Goal: Transaction & Acquisition: Purchase product/service

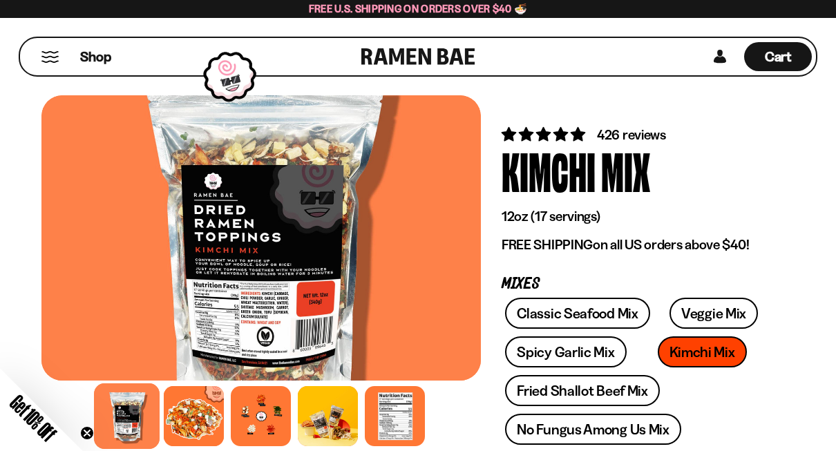
click at [708, 307] on link "Veggie Mix" at bounding box center [713, 313] width 88 height 31
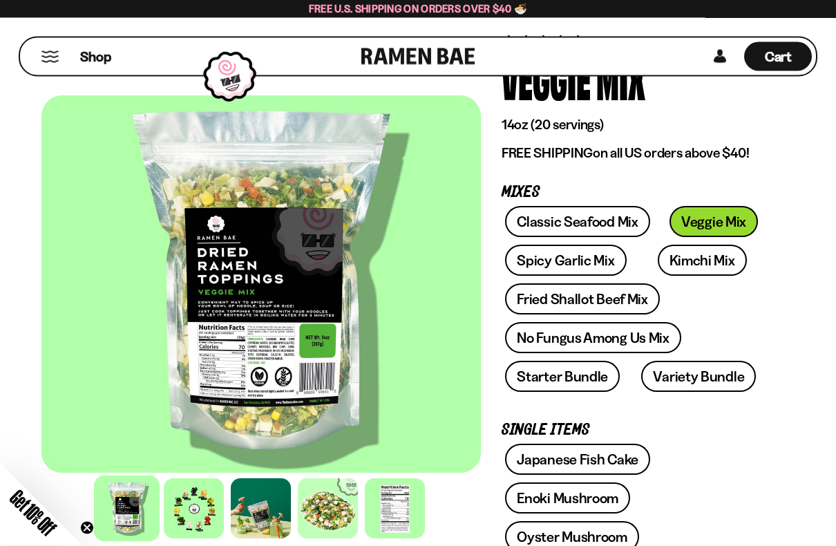
scroll to position [92, 0]
click at [635, 337] on link "No Fungus Among Us Mix" at bounding box center [592, 337] width 175 height 31
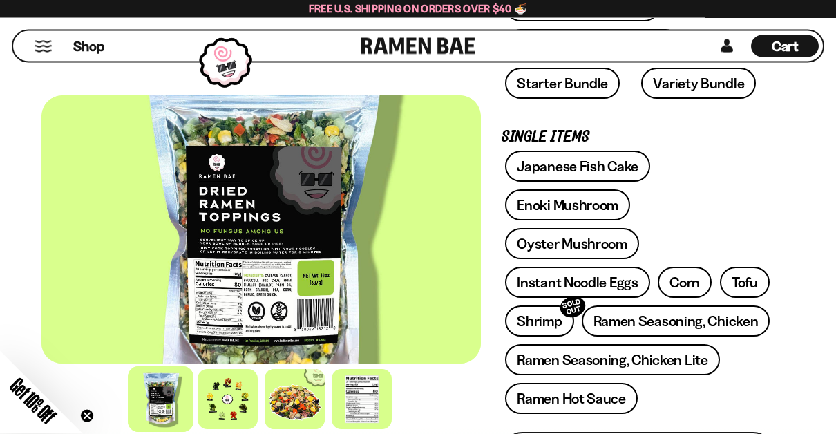
scroll to position [436, 0]
click at [650, 305] on link "Ramen Seasoning, Chicken" at bounding box center [675, 320] width 189 height 31
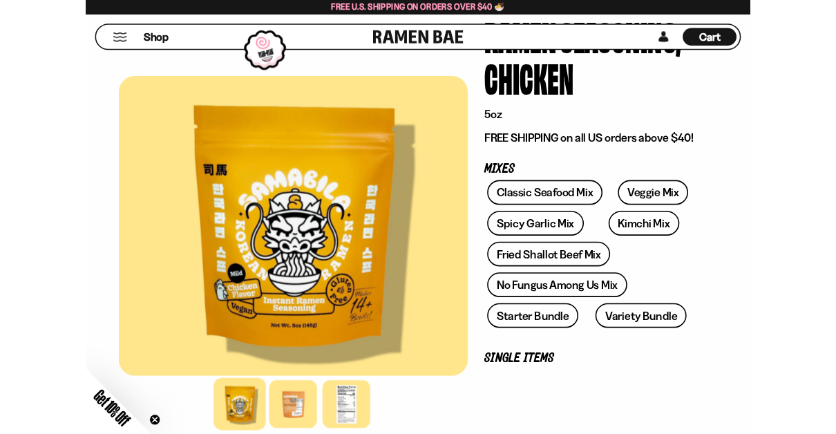
scroll to position [124, 0]
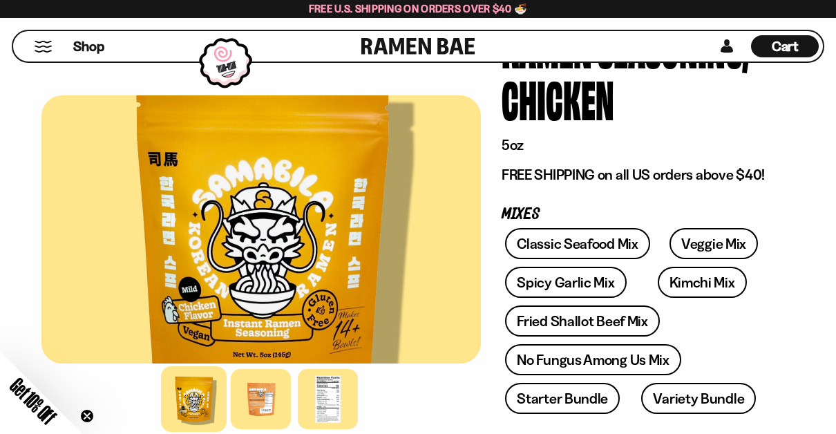
click at [626, 354] on link "No Fungus Among Us Mix" at bounding box center [592, 359] width 175 height 31
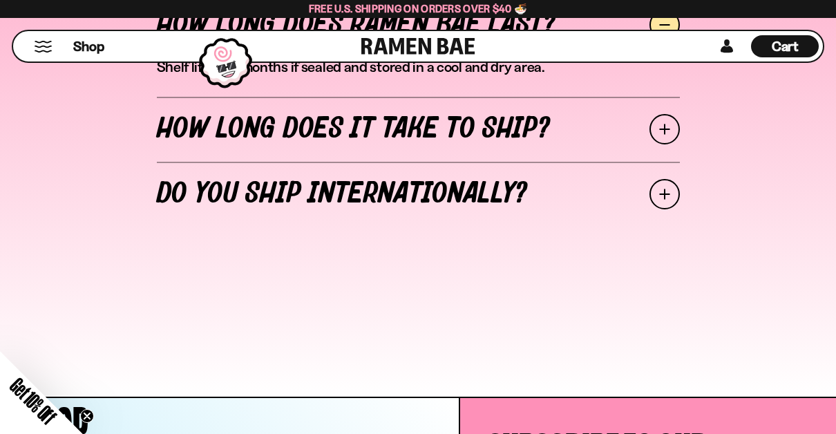
scroll to position [5376, 0]
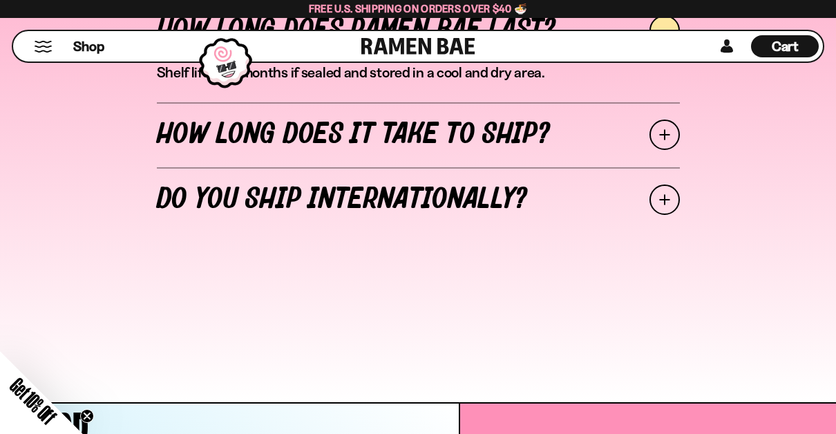
click at [668, 124] on span at bounding box center [664, 134] width 30 height 30
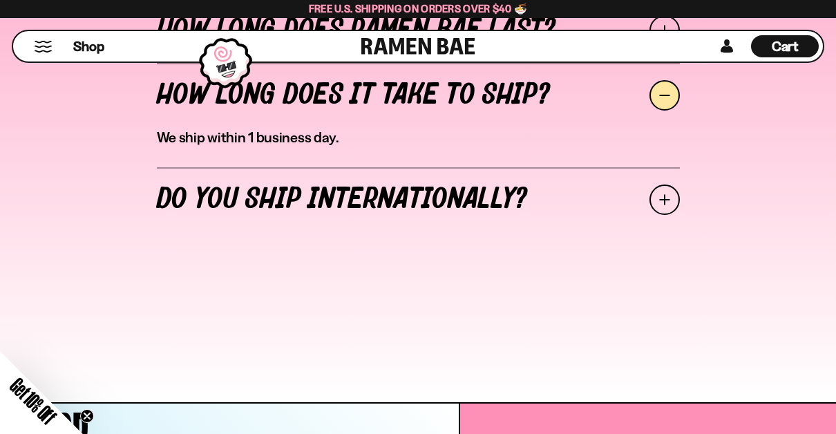
click at [670, 184] on span at bounding box center [664, 199] width 30 height 30
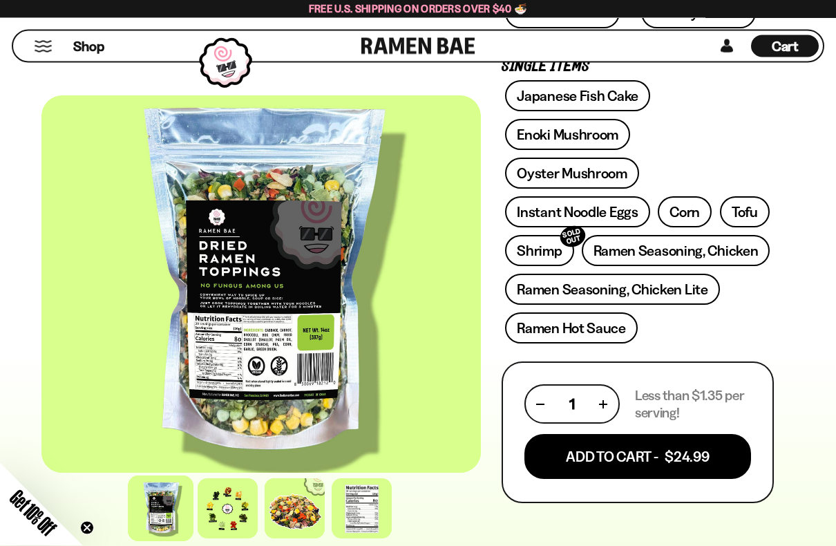
scroll to position [507, 0]
click at [681, 433] on button "Add To Cart - $24.99" at bounding box center [637, 456] width 226 height 45
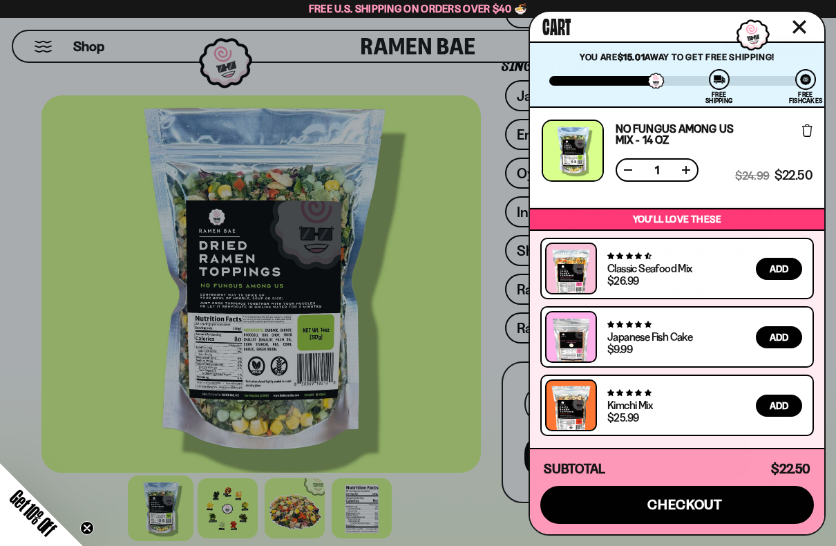
click at [677, 433] on span "checkout" at bounding box center [684, 503] width 75 height 15
